Goal: Information Seeking & Learning: Compare options

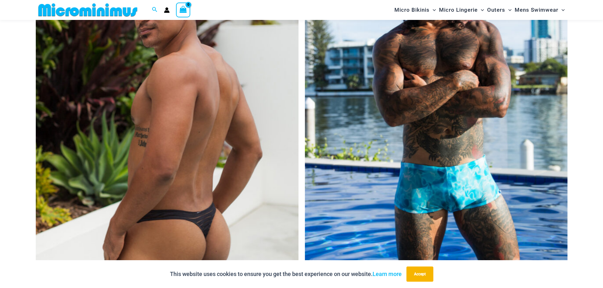
scroll to position [199, 0]
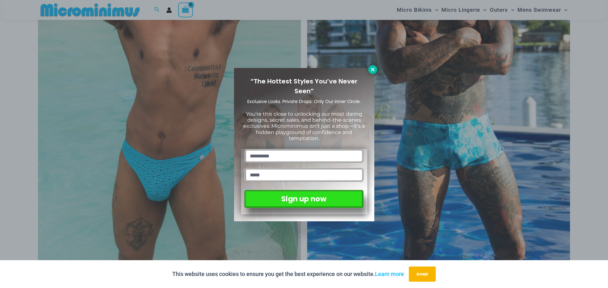
click at [371, 70] on icon at bounding box center [373, 70] width 6 height 6
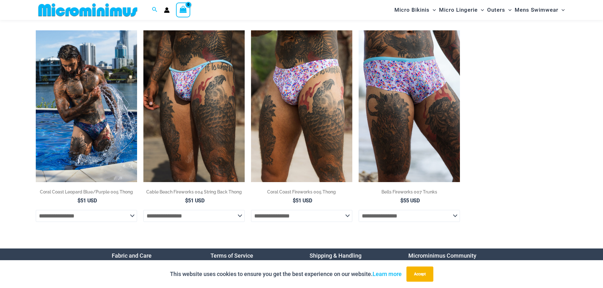
scroll to position [952, 0]
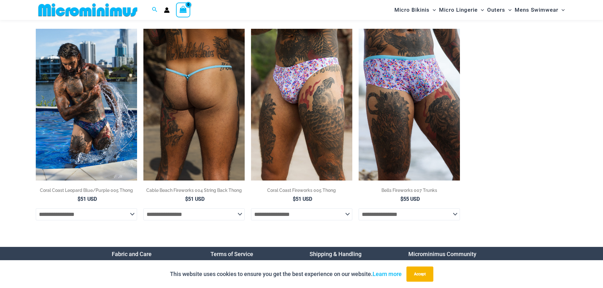
click at [194, 95] on img at bounding box center [193, 105] width 101 height 152
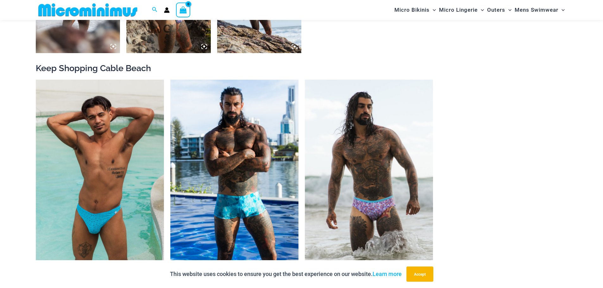
scroll to position [737, 0]
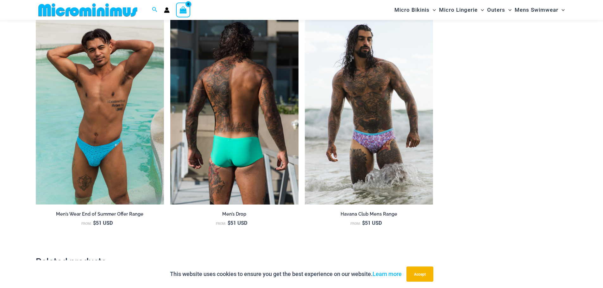
click at [218, 150] on img at bounding box center [234, 108] width 128 height 193
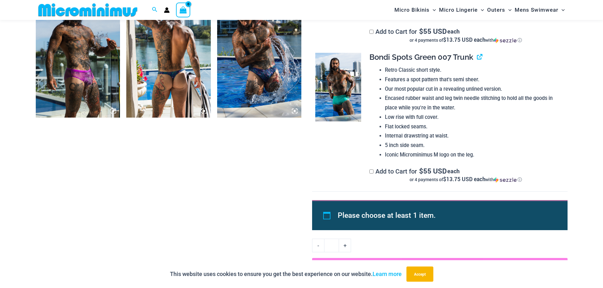
scroll to position [607, 0]
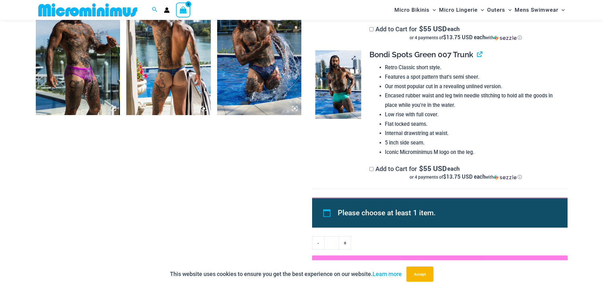
click at [341, 88] on img at bounding box center [338, 84] width 46 height 69
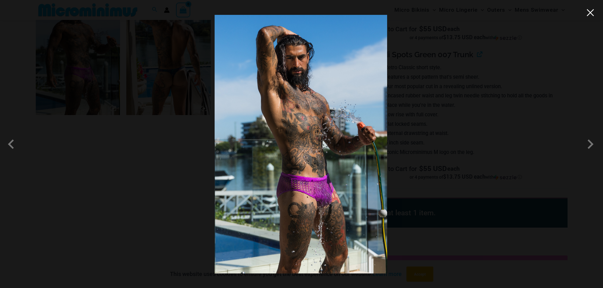
click at [589, 17] on button "Close" at bounding box center [590, 12] width 9 height 9
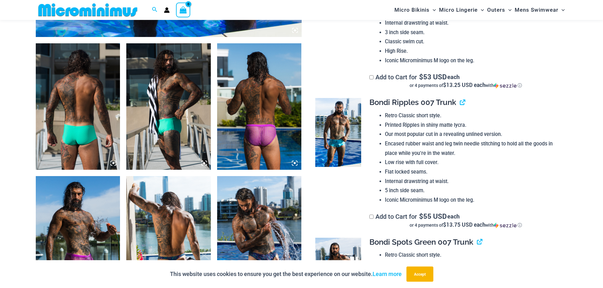
scroll to position [419, 0]
click at [265, 112] on img at bounding box center [259, 107] width 85 height 127
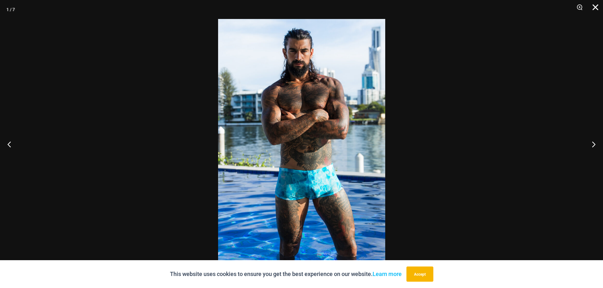
click at [597, 4] on button "Close" at bounding box center [593, 9] width 16 height 19
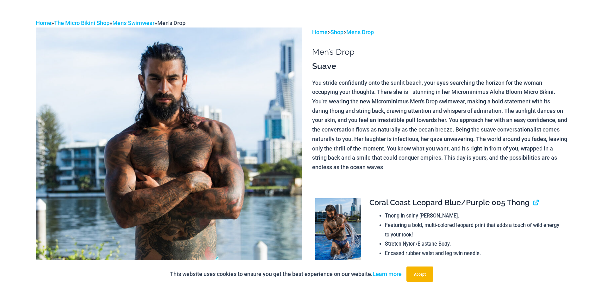
scroll to position [0, 0]
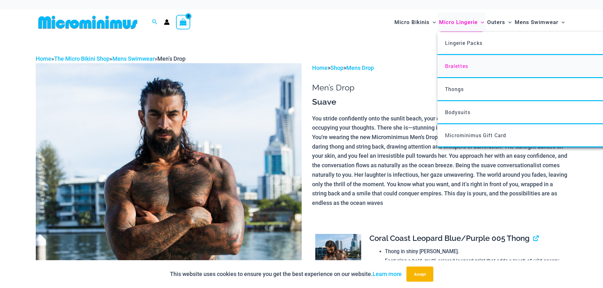
click at [454, 65] on span "Bralettes" at bounding box center [456, 66] width 23 height 7
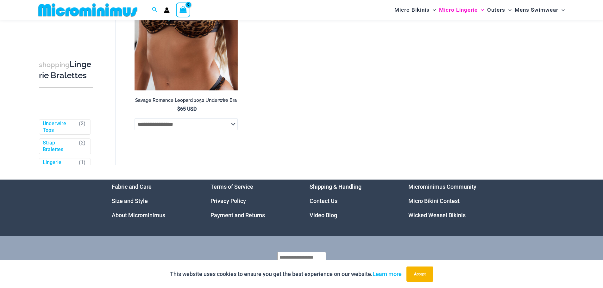
scroll to position [605, 0]
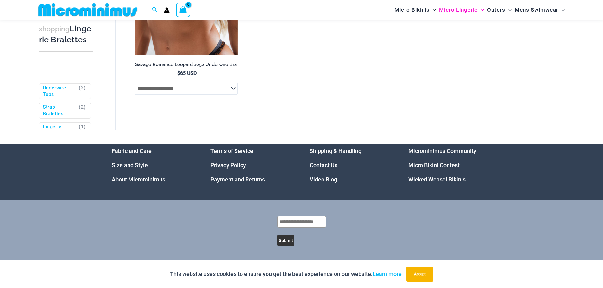
click at [324, 176] on link "Video Blog" at bounding box center [324, 179] width 28 height 7
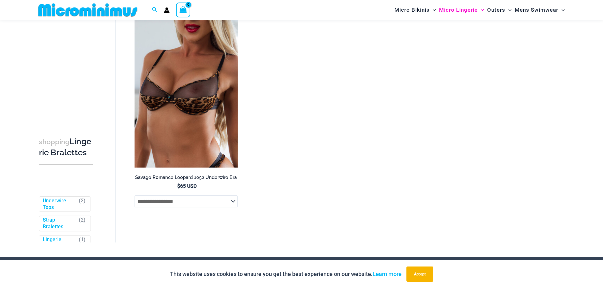
scroll to position [489, 0]
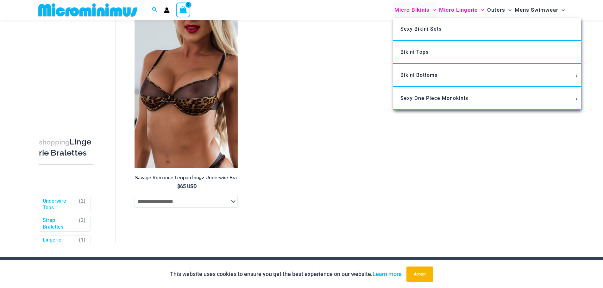
click at [408, 9] on span "Micro Bikinis" at bounding box center [412, 10] width 35 height 16
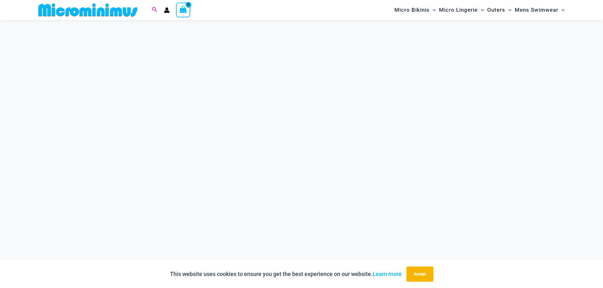
scroll to position [549, 0]
click at [152, 12] on icon "Search icon link" at bounding box center [154, 9] width 5 height 5
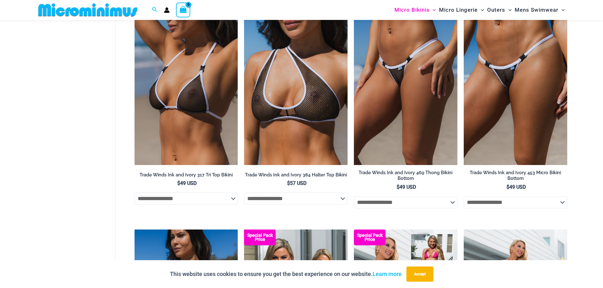
scroll to position [630, 0]
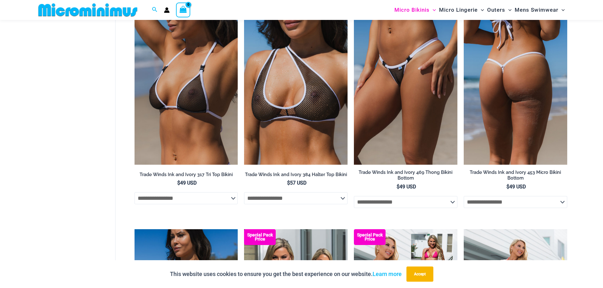
click at [537, 99] on img at bounding box center [516, 87] width 104 height 155
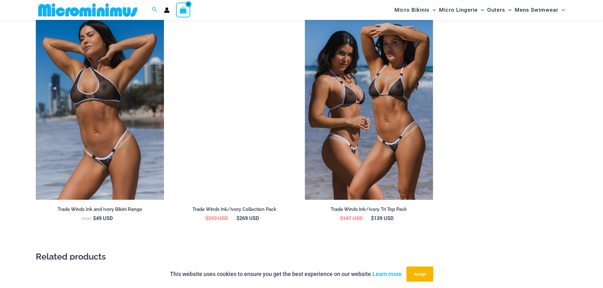
scroll to position [875, 0]
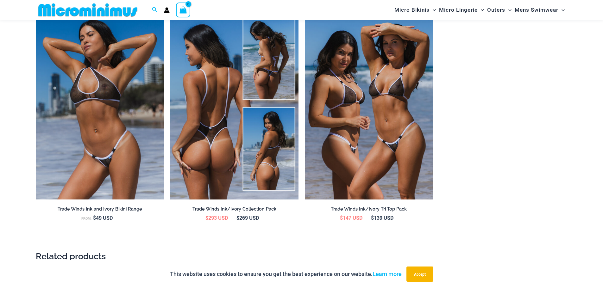
click at [213, 136] on img at bounding box center [234, 103] width 128 height 193
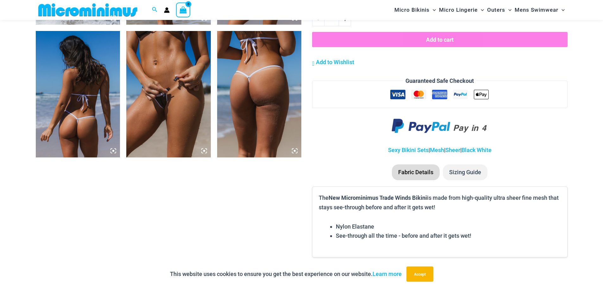
scroll to position [964, 0]
click at [158, 94] on img at bounding box center [168, 94] width 85 height 127
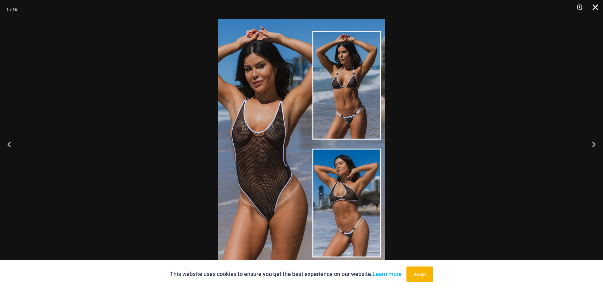
click at [593, 8] on button "Close" at bounding box center [593, 9] width 16 height 19
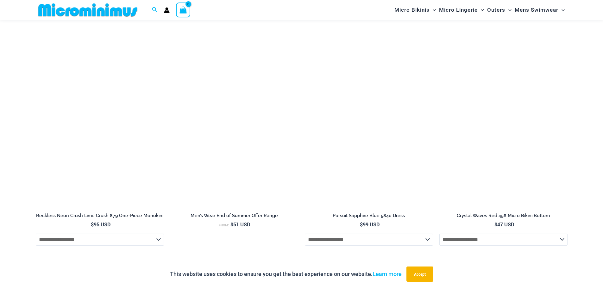
scroll to position [1752, 0]
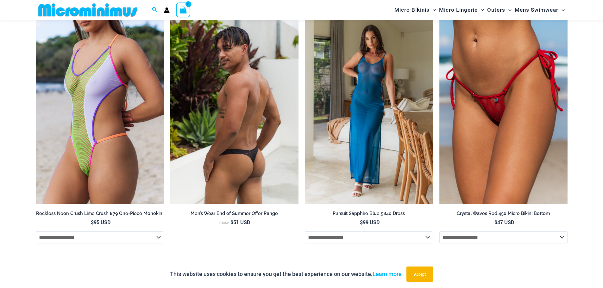
click at [256, 101] on img at bounding box center [234, 108] width 128 height 193
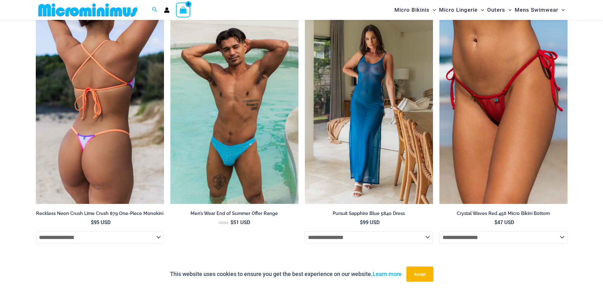
click at [112, 104] on img at bounding box center [100, 108] width 128 height 193
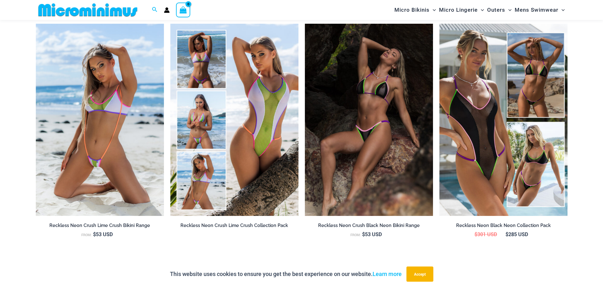
scroll to position [726, 0]
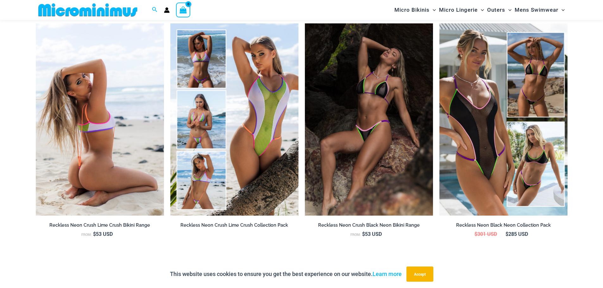
click at [77, 111] on img at bounding box center [100, 119] width 128 height 193
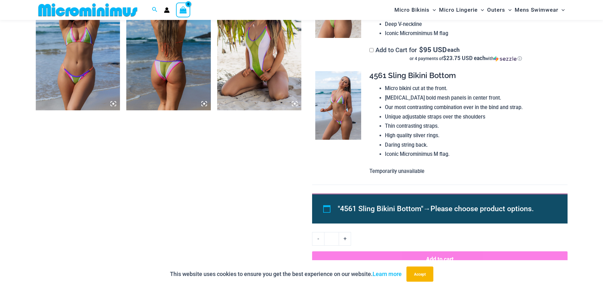
scroll to position [597, 0]
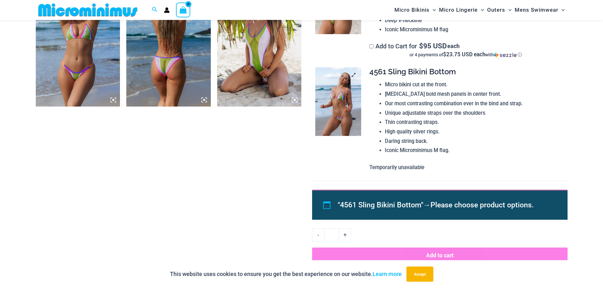
click at [344, 101] on img at bounding box center [338, 101] width 46 height 69
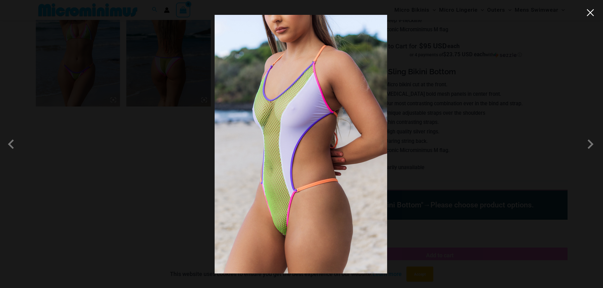
click at [592, 17] on button "Close" at bounding box center [590, 12] width 9 height 9
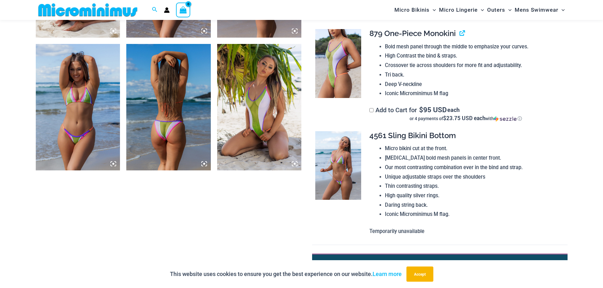
scroll to position [533, 0]
click at [159, 111] on img at bounding box center [168, 107] width 85 height 127
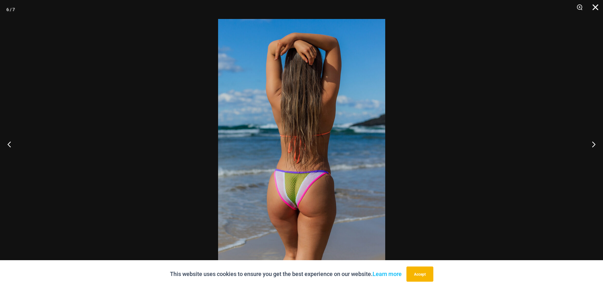
click at [597, 5] on button "Close" at bounding box center [593, 9] width 16 height 19
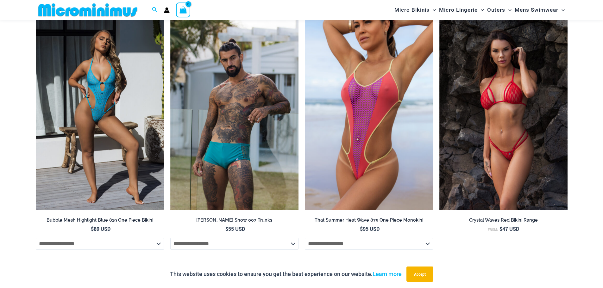
scroll to position [2493, 0]
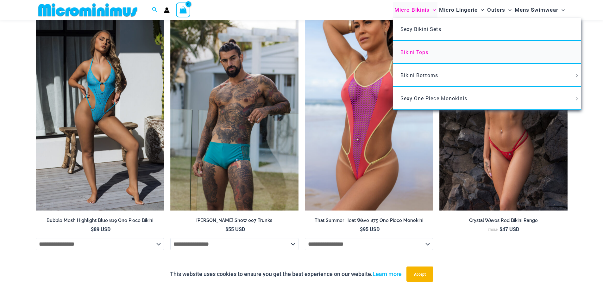
click at [410, 52] on span "Bikini Tops" at bounding box center [415, 52] width 28 height 7
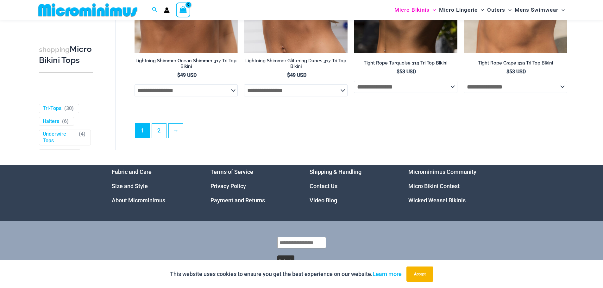
scroll to position [1902, 0]
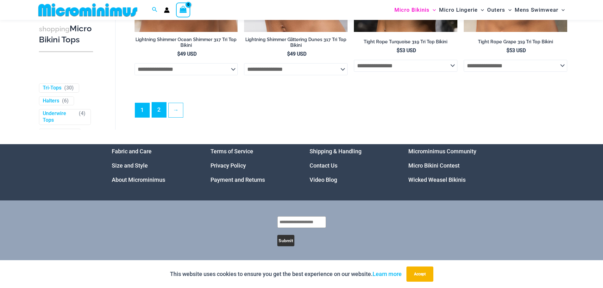
click at [157, 112] on link "2" at bounding box center [159, 110] width 14 height 15
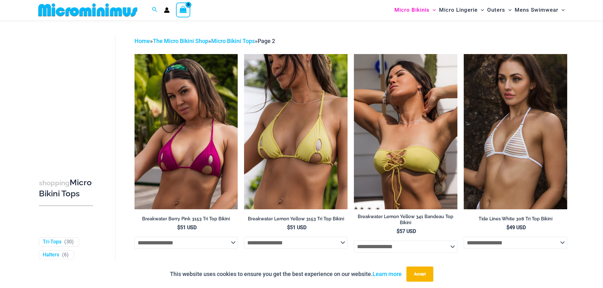
scroll to position [16, 0]
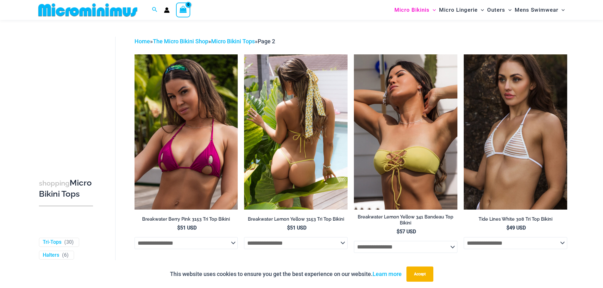
click at [286, 115] on img at bounding box center [296, 131] width 104 height 155
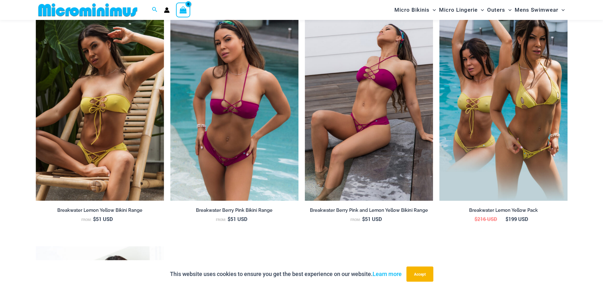
scroll to position [749, 0]
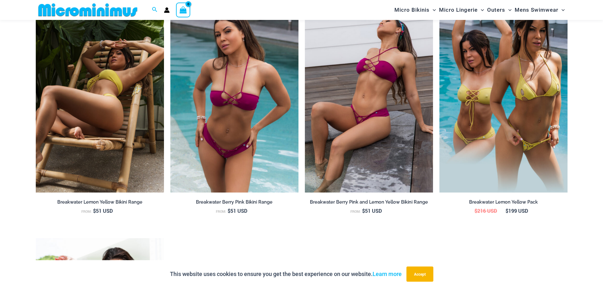
click at [89, 116] on img at bounding box center [100, 96] width 128 height 193
click at [97, 127] on img at bounding box center [100, 96] width 128 height 193
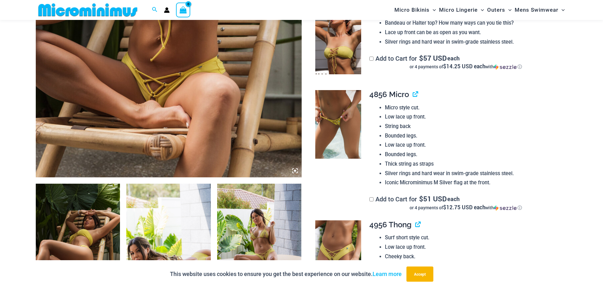
scroll to position [402, 0]
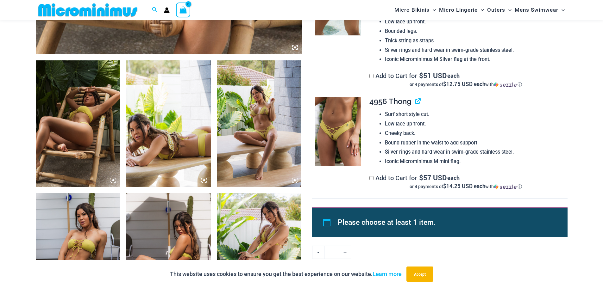
click at [294, 181] on icon at bounding box center [295, 181] width 2 height 2
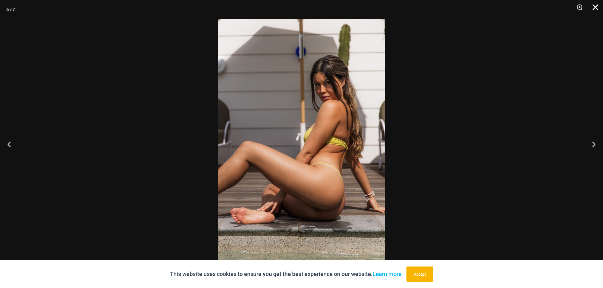
click at [594, 9] on button "Close" at bounding box center [593, 9] width 16 height 19
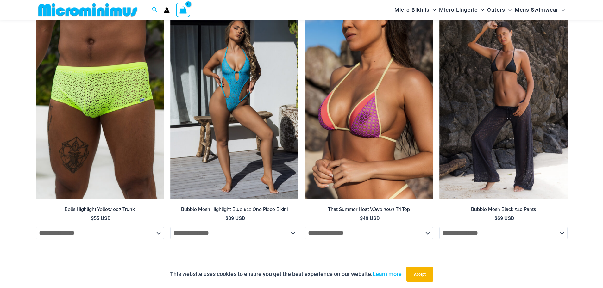
scroll to position [1178, 0]
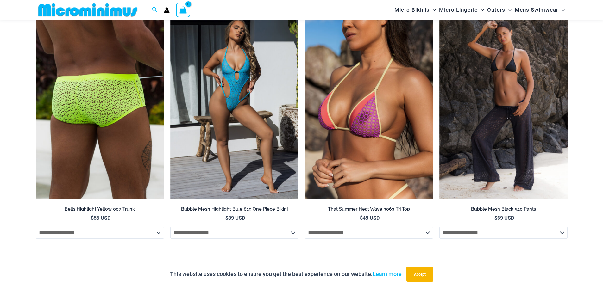
click at [67, 97] on img at bounding box center [100, 103] width 128 height 193
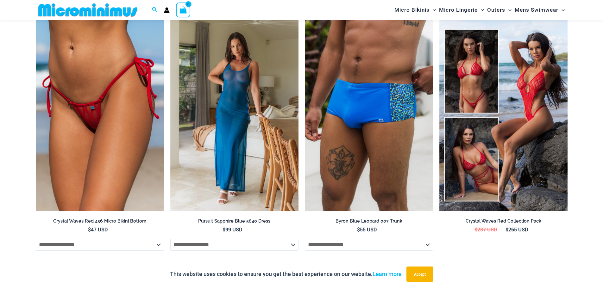
scroll to position [997, 0]
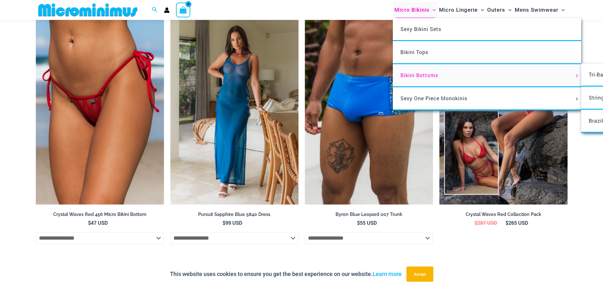
click at [524, 72] on link "Bikini Bottoms" at bounding box center [487, 75] width 188 height 23
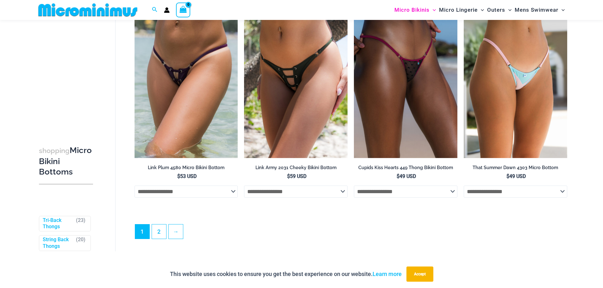
scroll to position [1873, 0]
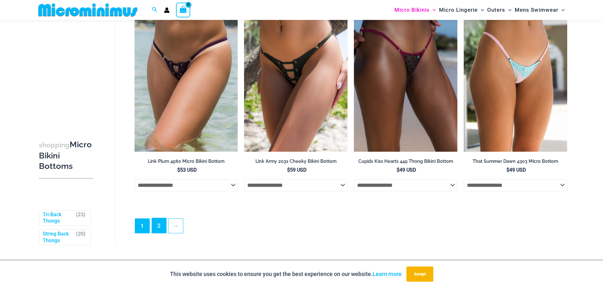
click at [160, 233] on link "2" at bounding box center [159, 225] width 14 height 15
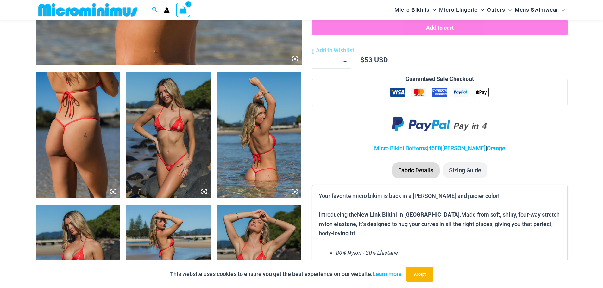
scroll to position [392, 0]
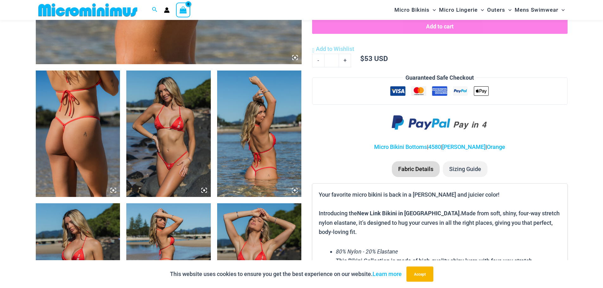
click at [296, 59] on icon at bounding box center [295, 58] width 6 height 6
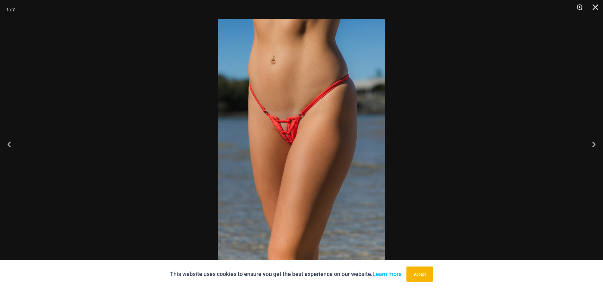
click at [296, 132] on img at bounding box center [301, 144] width 167 height 250
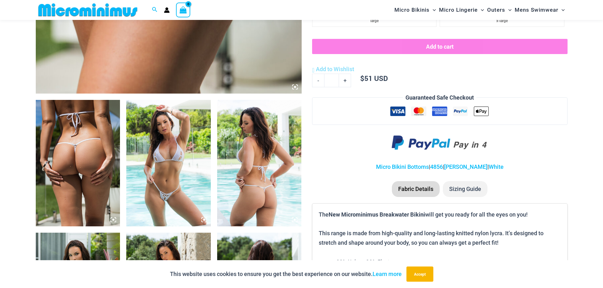
scroll to position [363, 0]
click at [156, 187] on img at bounding box center [168, 163] width 85 height 127
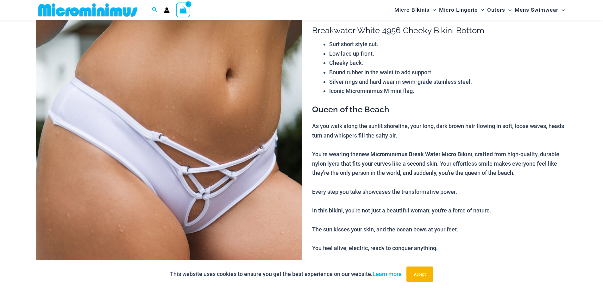
scroll to position [142, 0]
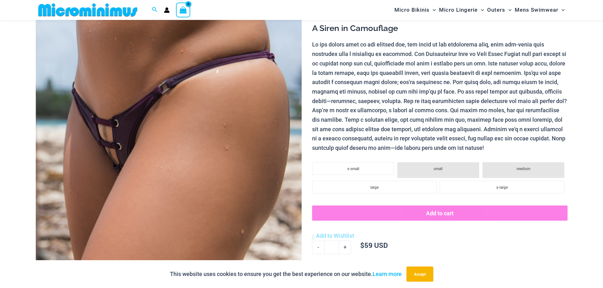
scroll to position [117, 0]
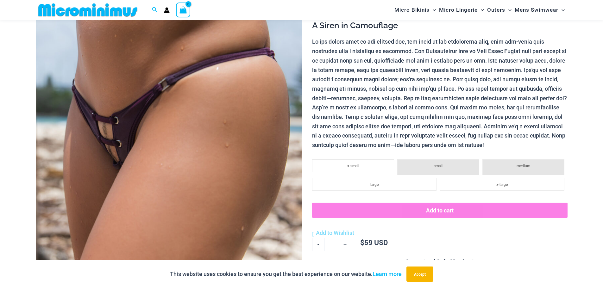
click at [117, 158] on img at bounding box center [169, 139] width 266 height 399
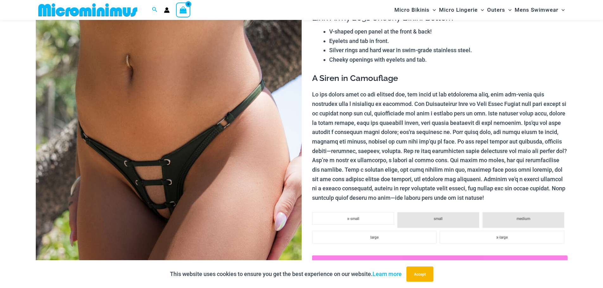
scroll to position [69, 0]
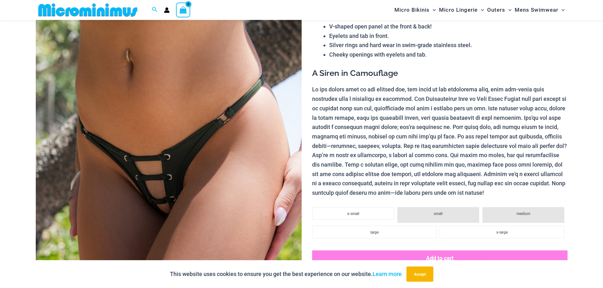
click at [225, 161] on img at bounding box center [169, 187] width 266 height 399
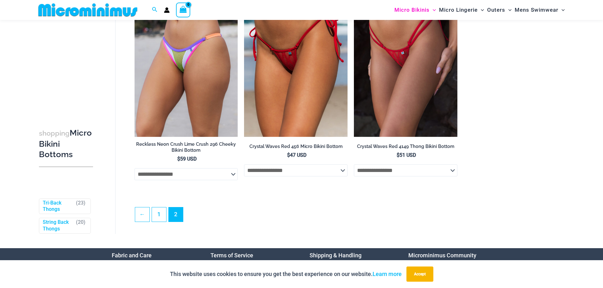
scroll to position [1074, 0]
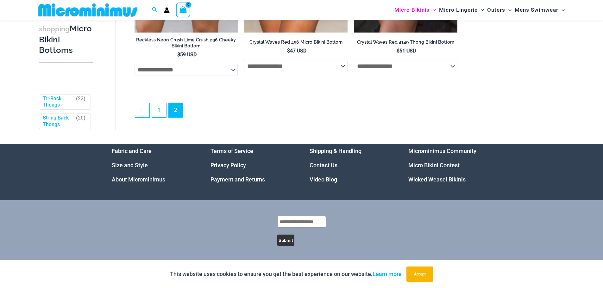
click at [433, 166] on link "Micro Bikini Contest" at bounding box center [433, 165] width 51 height 7
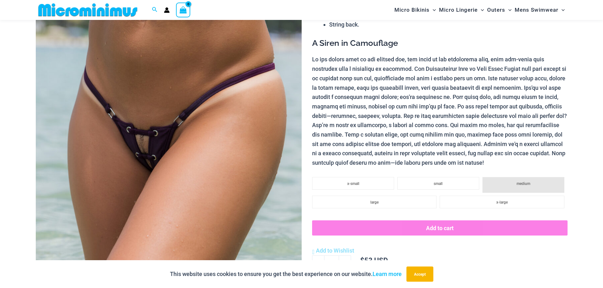
scroll to position [136, 0]
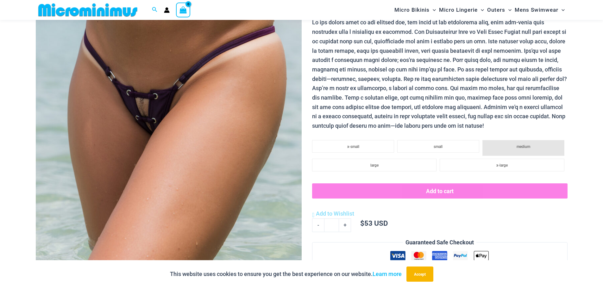
click at [197, 148] on img at bounding box center [169, 120] width 266 height 399
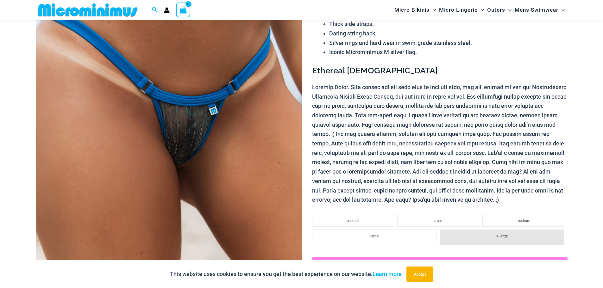
scroll to position [92, 0]
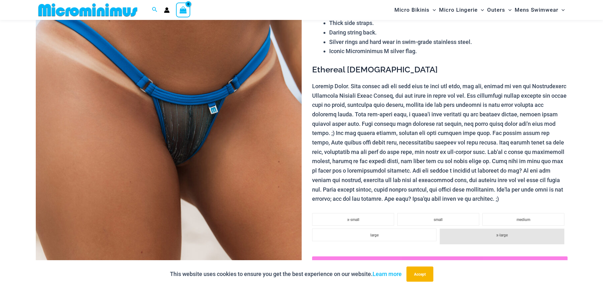
click at [229, 143] on img at bounding box center [169, 165] width 266 height 399
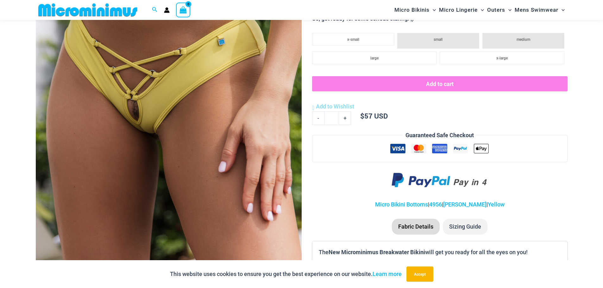
scroll to position [178, 0]
click at [202, 130] on img at bounding box center [169, 78] width 266 height 399
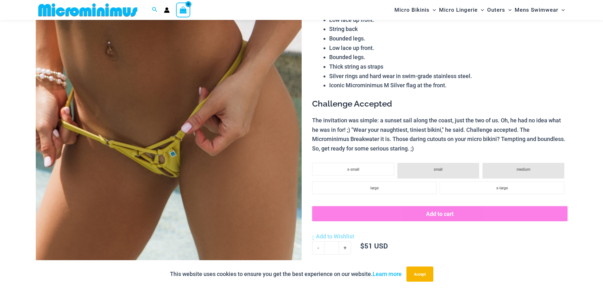
scroll to position [84, 0]
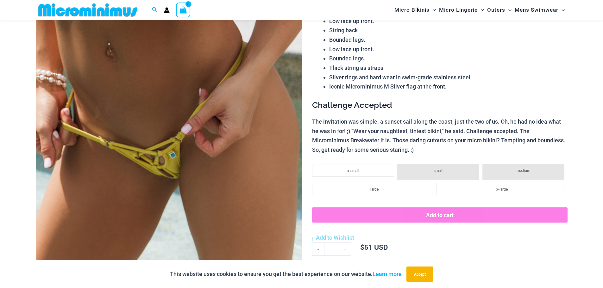
click at [230, 171] on img at bounding box center [169, 172] width 266 height 399
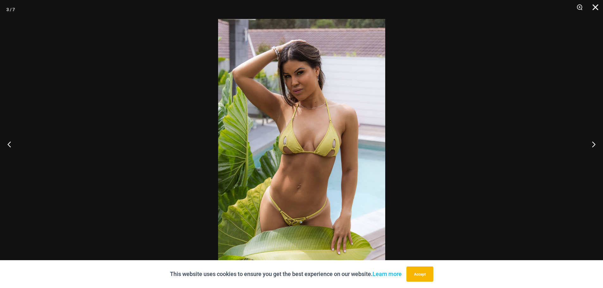
click at [596, 9] on button "Close" at bounding box center [593, 9] width 16 height 19
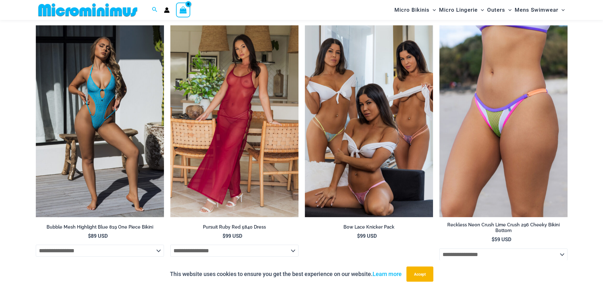
scroll to position [1982, 0]
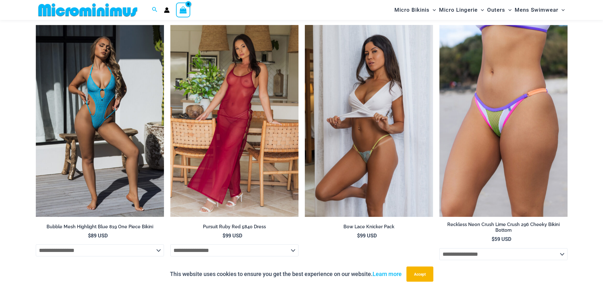
click at [382, 158] on img at bounding box center [369, 121] width 128 height 193
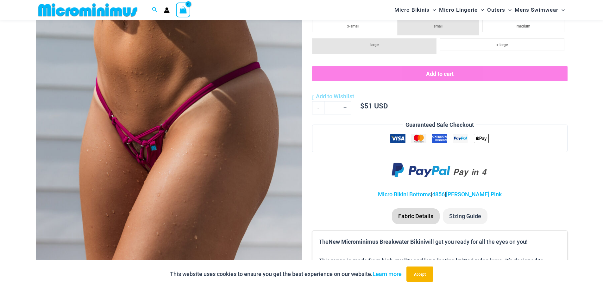
scroll to position [42, 0]
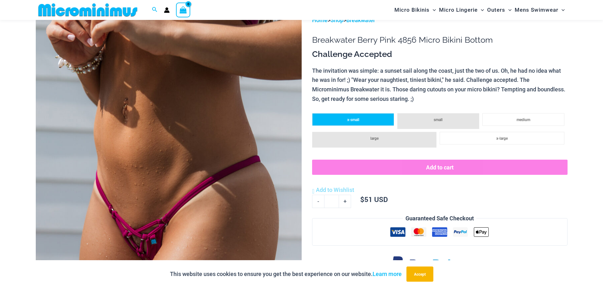
click at [341, 117] on li "x-small" at bounding box center [353, 119] width 82 height 13
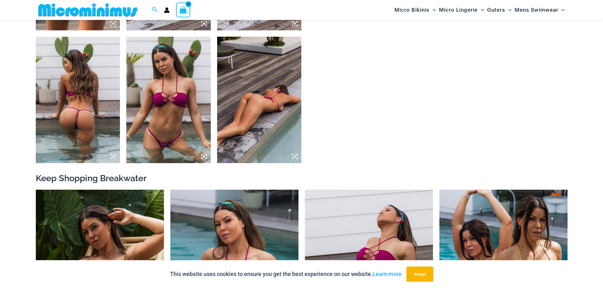
scroll to position [560, 0]
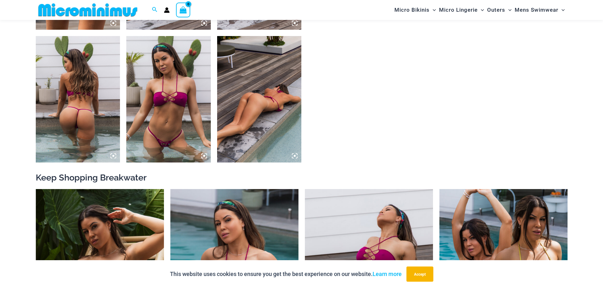
click at [162, 86] on img at bounding box center [168, 99] width 85 height 127
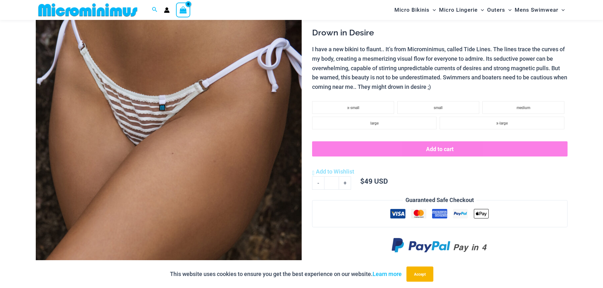
scroll to position [119, 0]
click at [192, 80] on img at bounding box center [169, 137] width 266 height 399
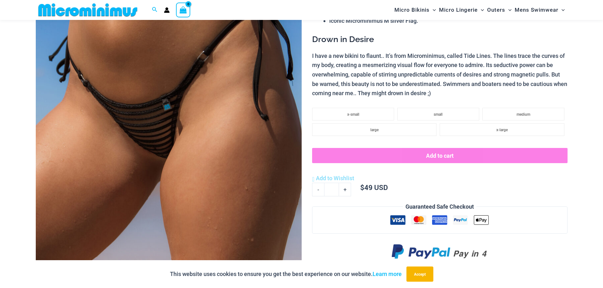
scroll to position [115, 0]
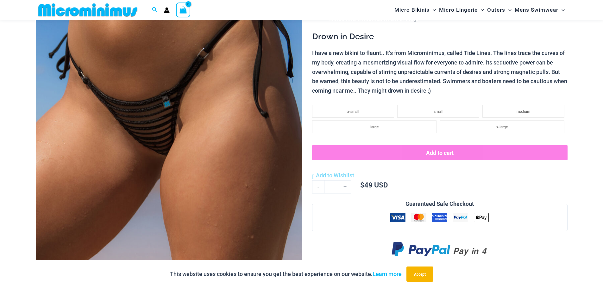
click at [121, 179] on img at bounding box center [169, 141] width 266 height 399
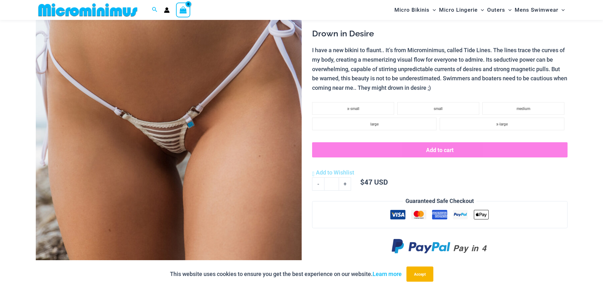
scroll to position [131, 0]
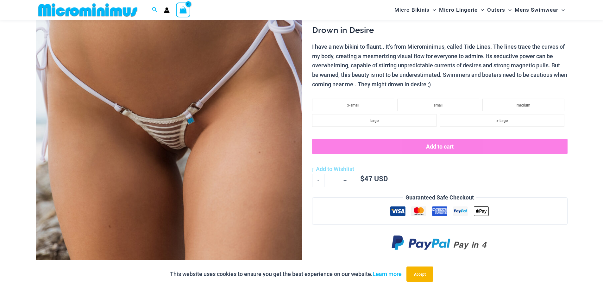
click at [157, 189] on img at bounding box center [169, 126] width 266 height 399
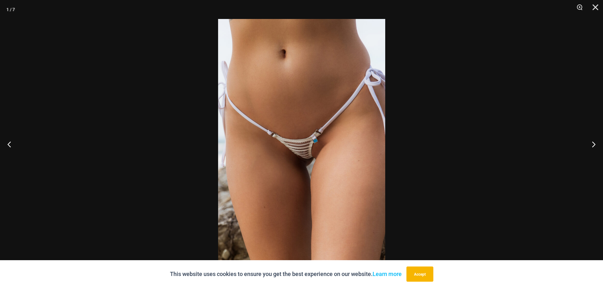
click at [290, 150] on img at bounding box center [301, 144] width 167 height 250
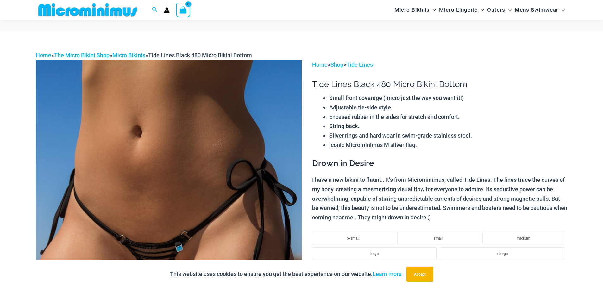
scroll to position [140, 0]
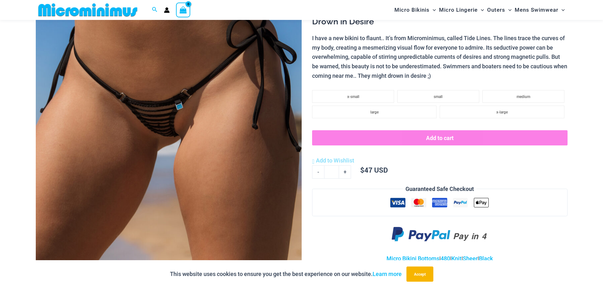
click at [149, 137] on img at bounding box center [169, 117] width 266 height 399
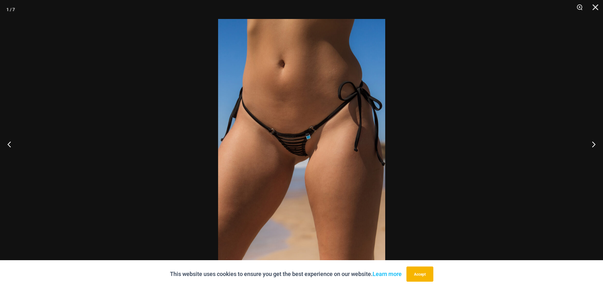
click at [280, 170] on img at bounding box center [301, 144] width 167 height 250
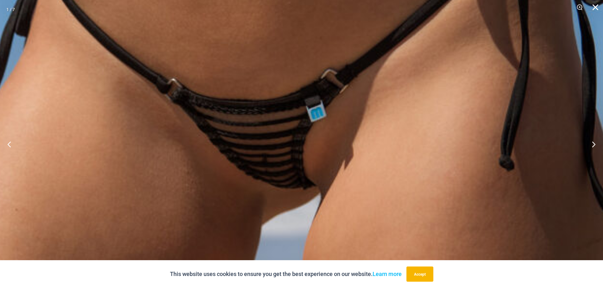
click at [600, 5] on button "Close" at bounding box center [593, 9] width 16 height 19
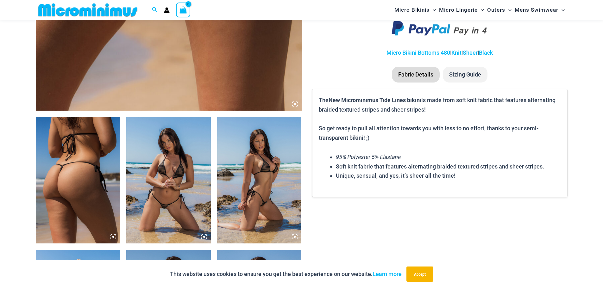
scroll to position [351, 0]
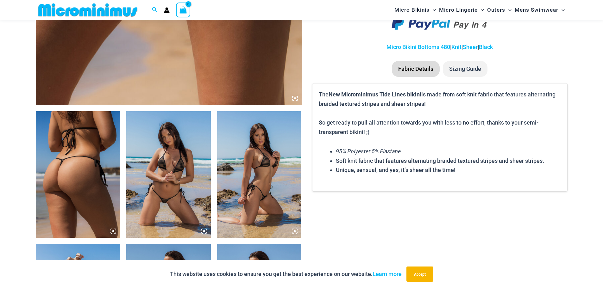
click at [78, 165] on img at bounding box center [78, 174] width 85 height 127
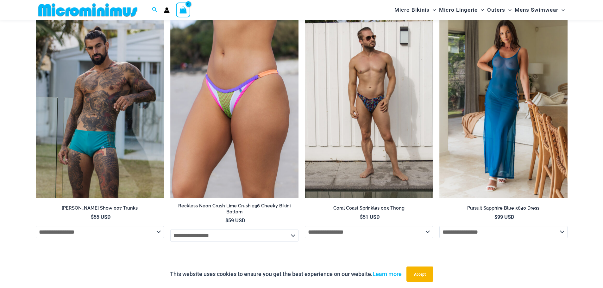
scroll to position [1866, 0]
